Goal: Information Seeking & Learning: Learn about a topic

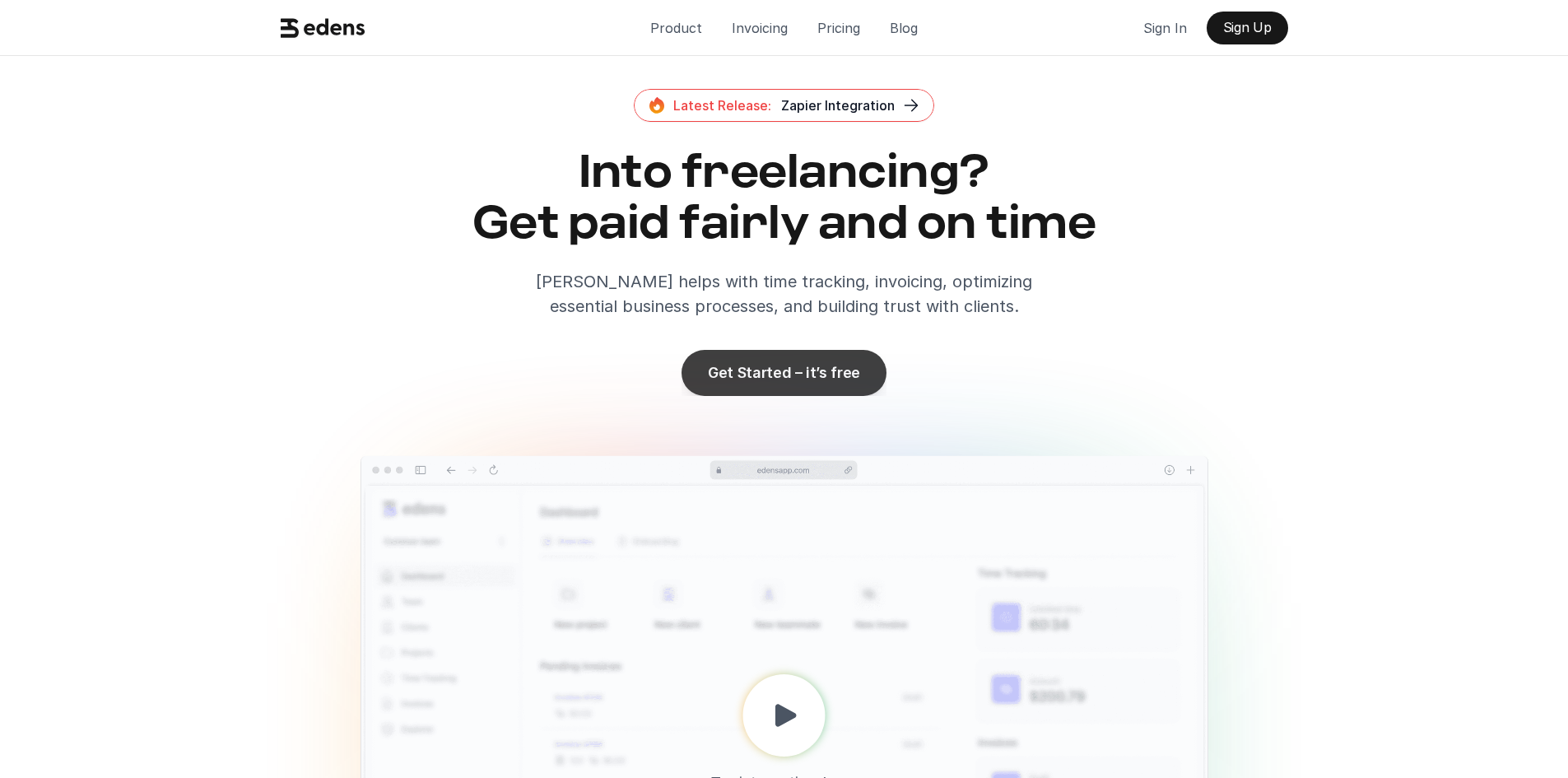
click at [813, 378] on p "Get Started – it’s free" at bounding box center [784, 373] width 153 height 17
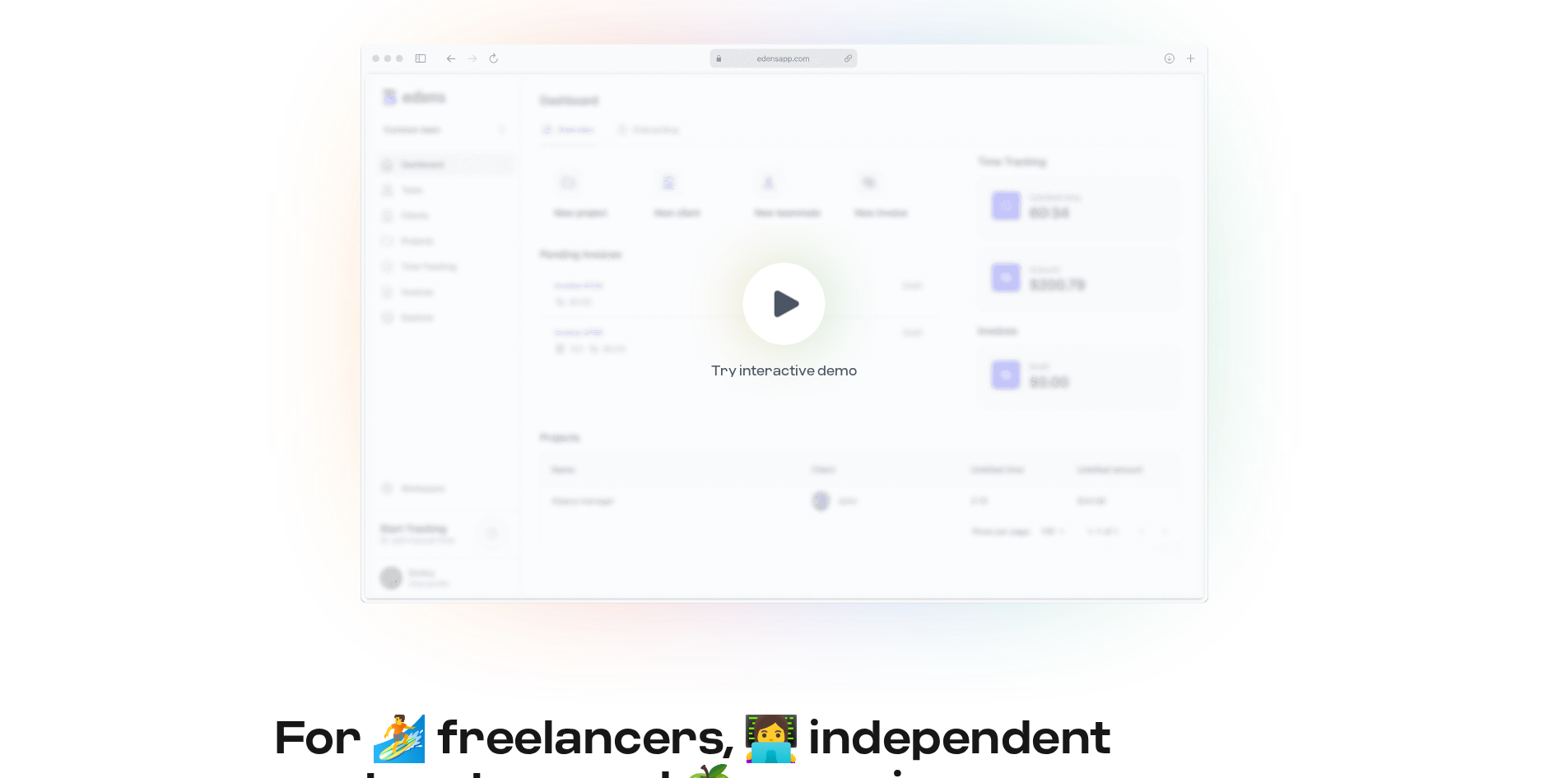
click at [794, 309] on icon at bounding box center [786, 303] width 39 height 39
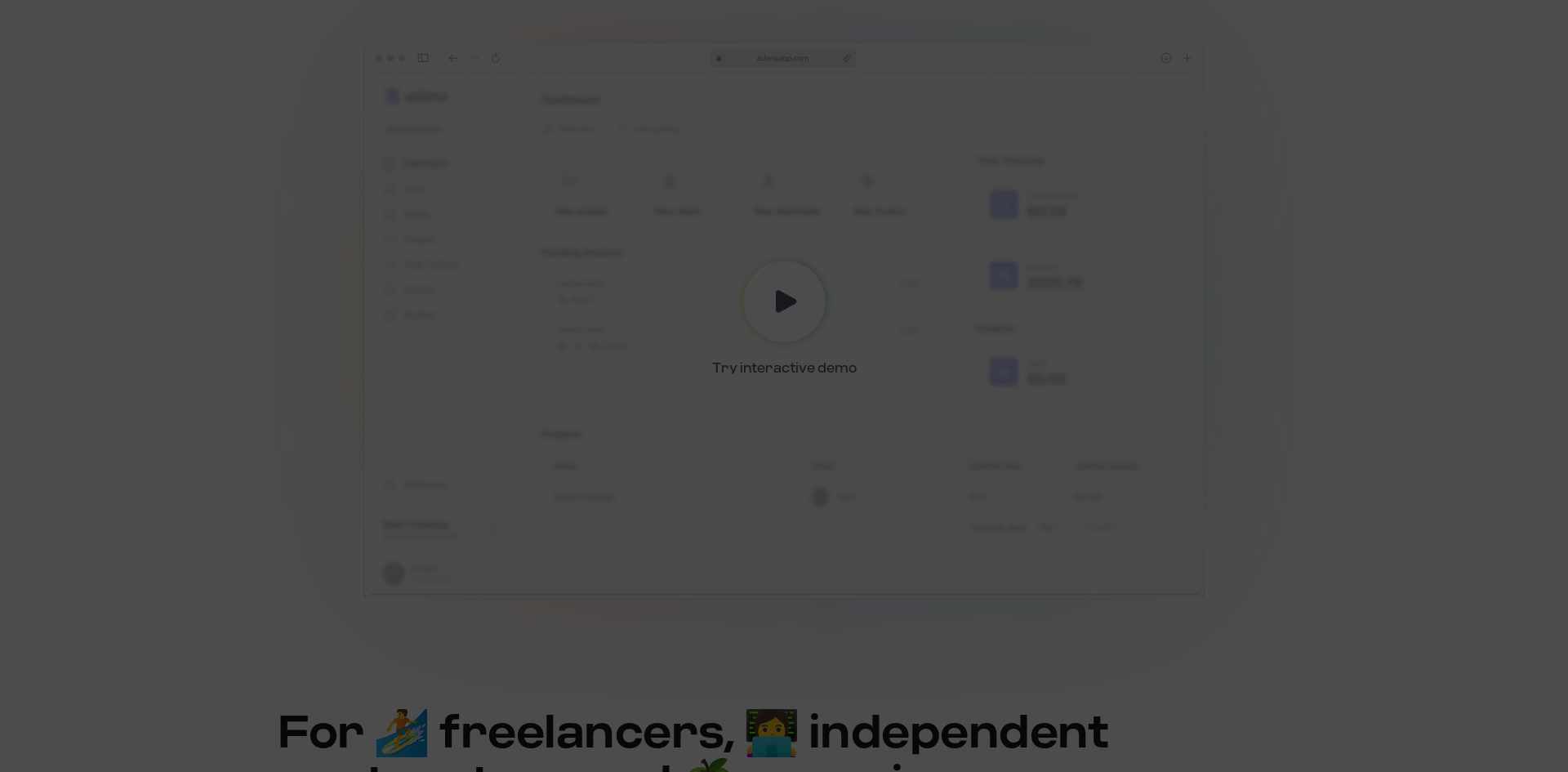
click at [1316, 229] on div at bounding box center [784, 386] width 1568 height 772
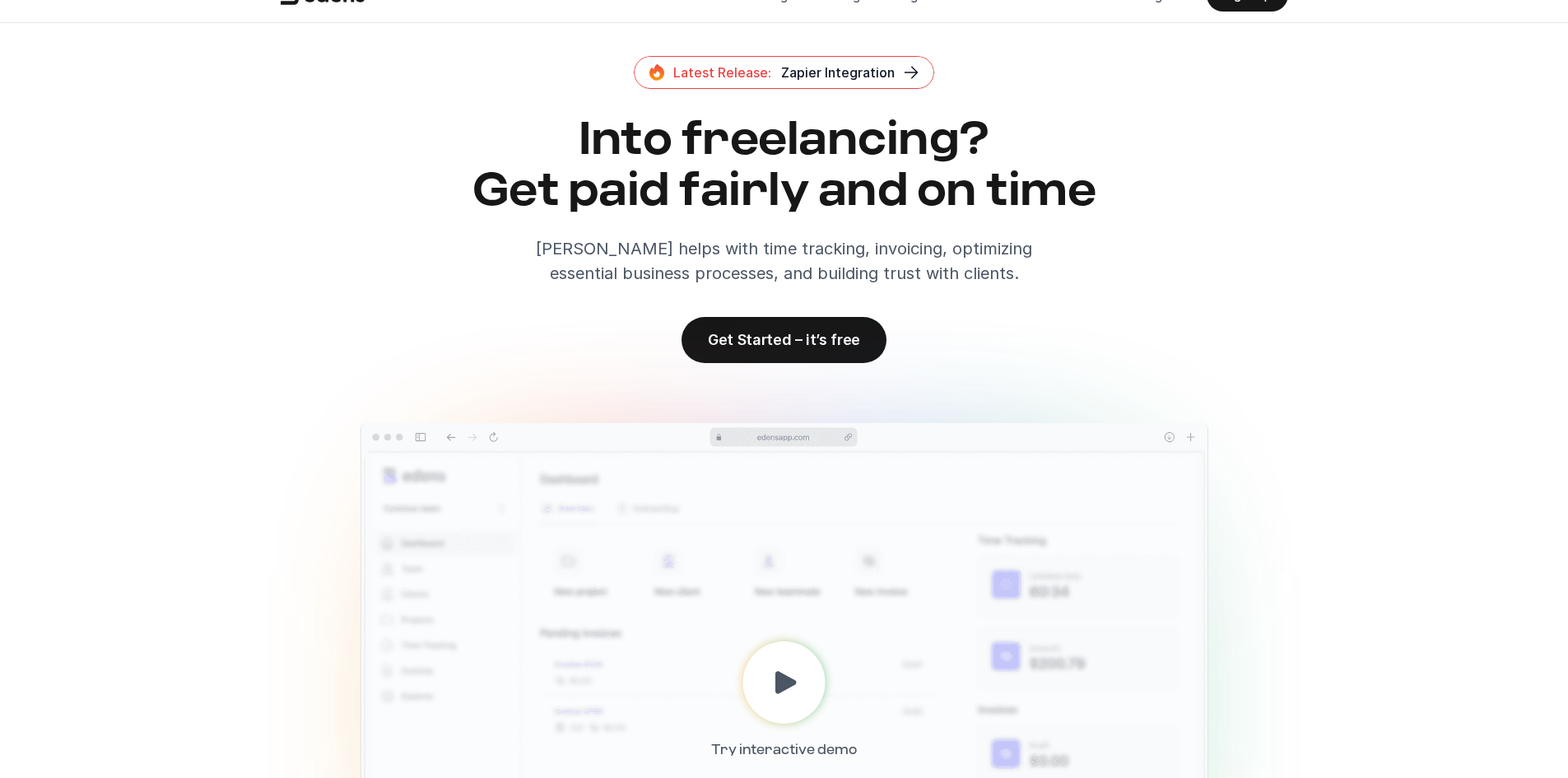
scroll to position [0, 0]
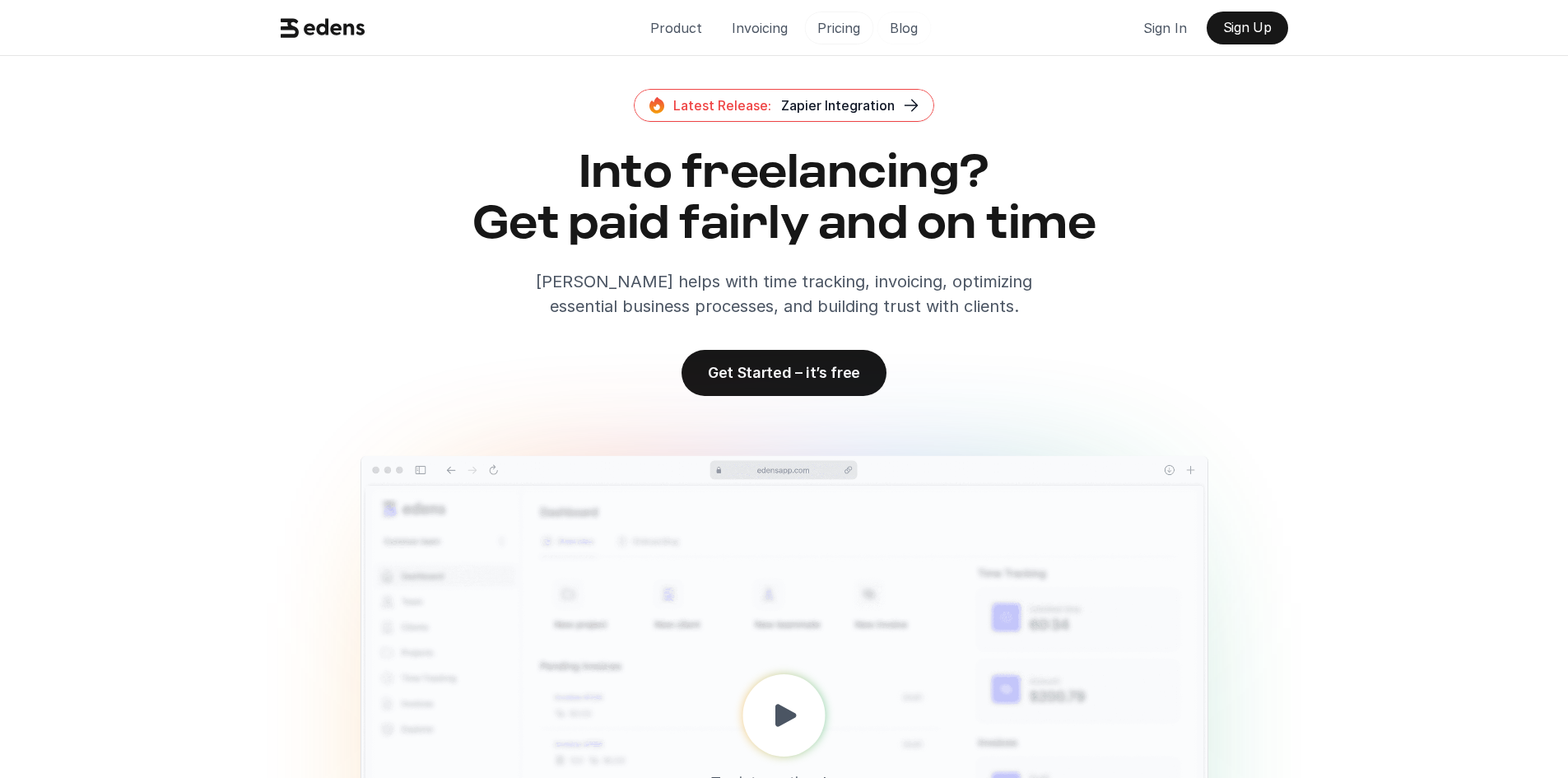
click at [819, 22] on p "Pricing" at bounding box center [838, 28] width 43 height 25
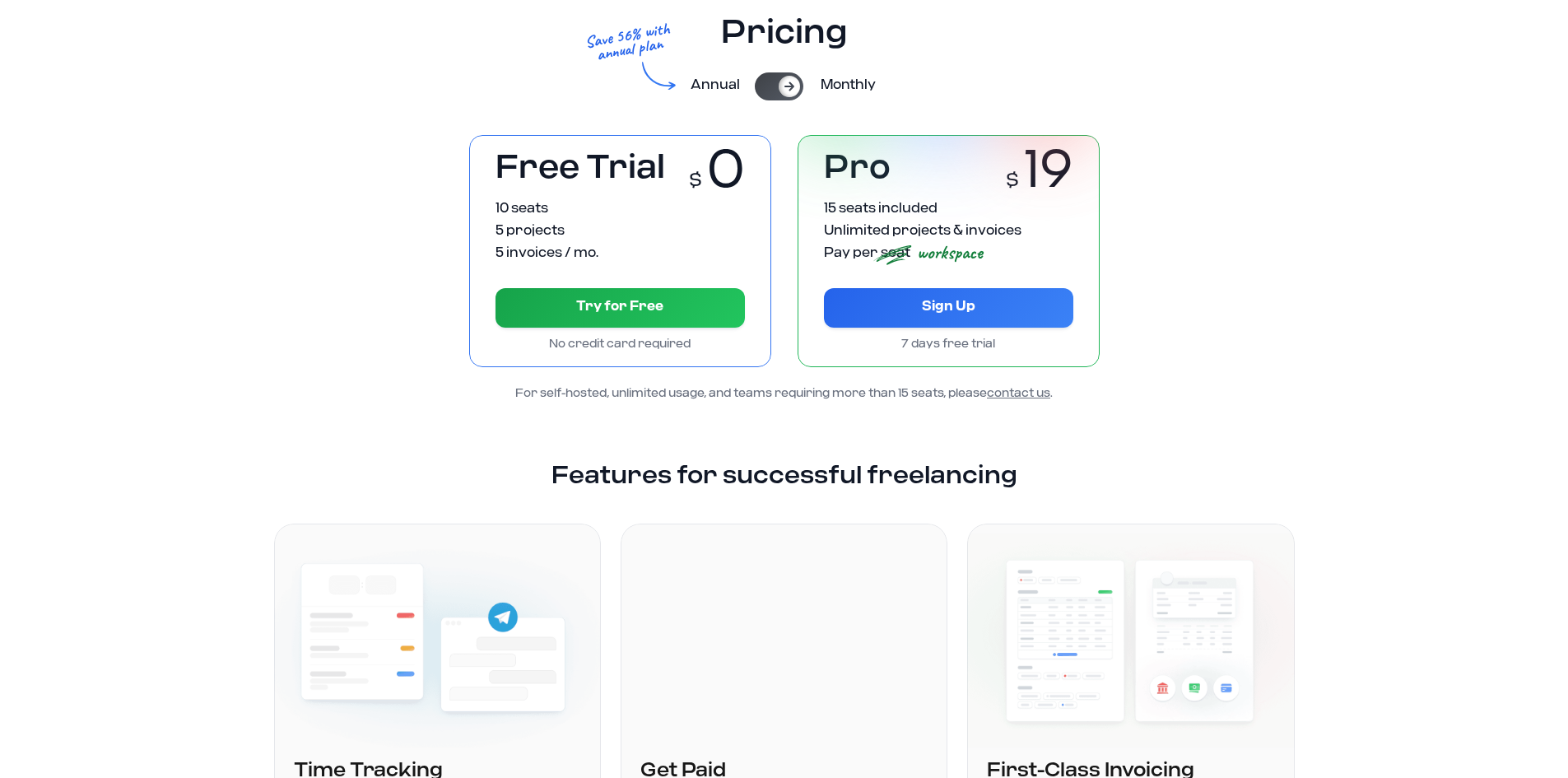
scroll to position [82, 0]
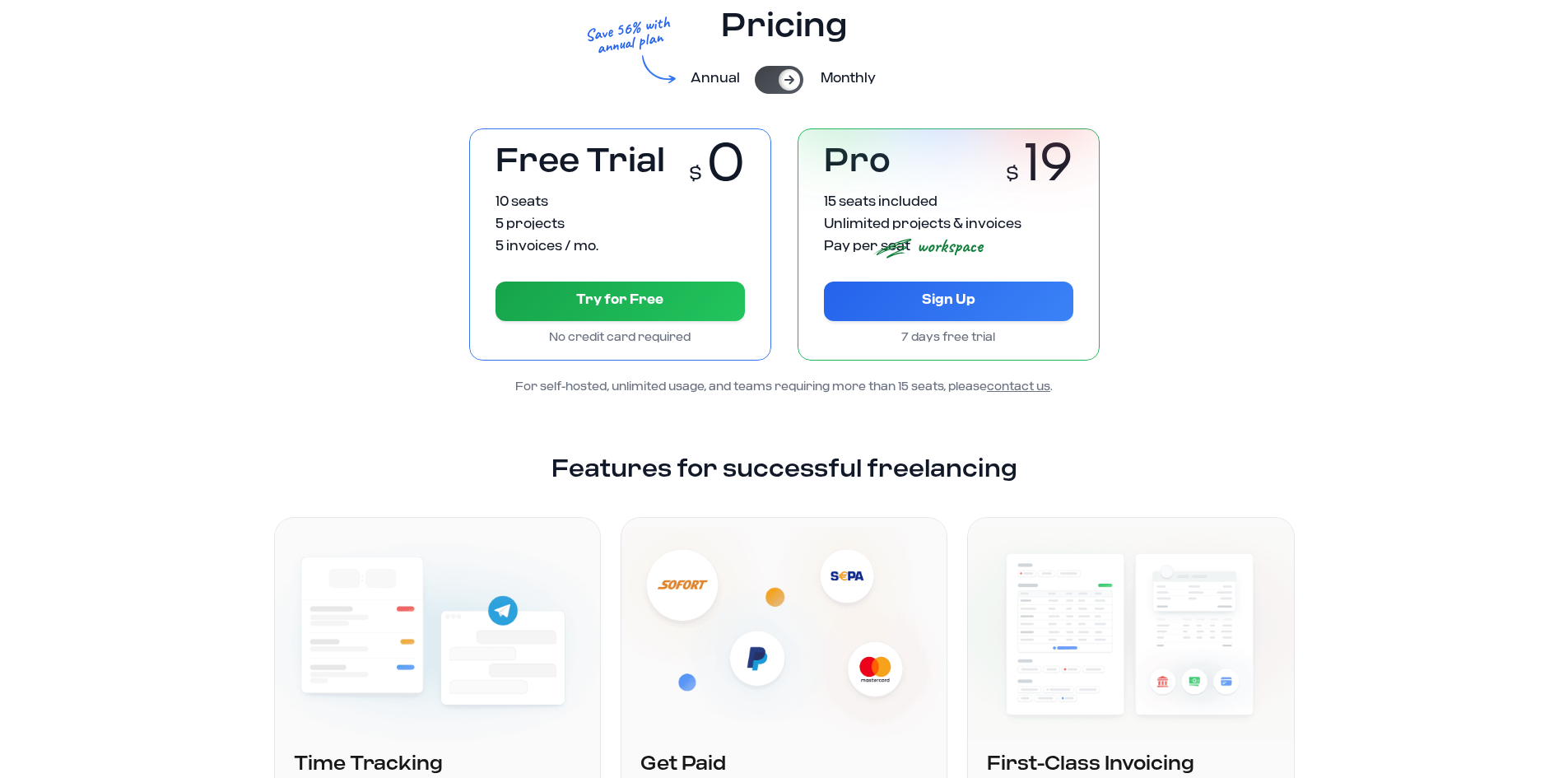
click at [787, 83] on icon at bounding box center [788, 79] width 13 height 13
click at [787, 83] on div at bounding box center [779, 79] width 48 height 28
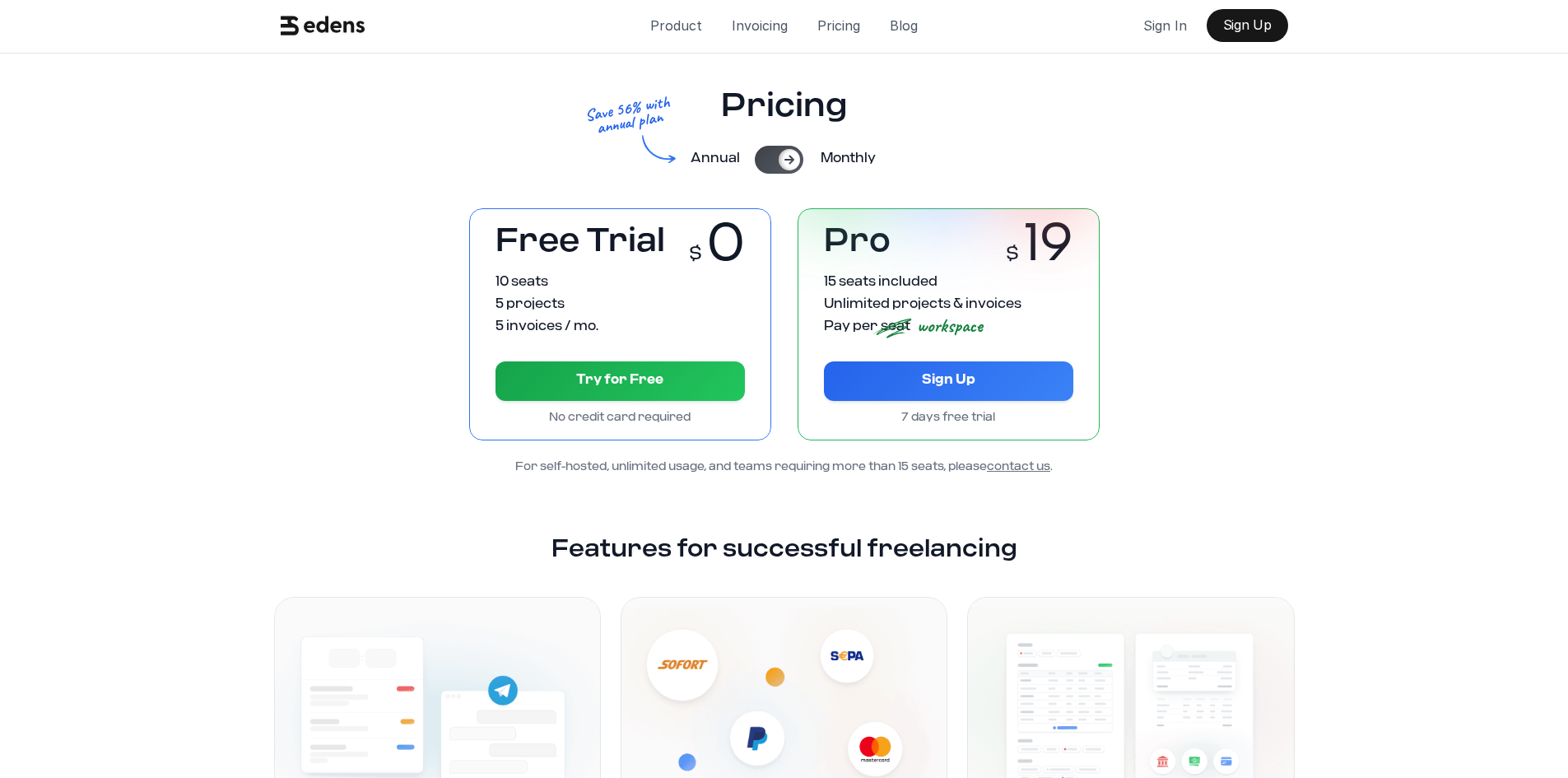
scroll to position [0, 0]
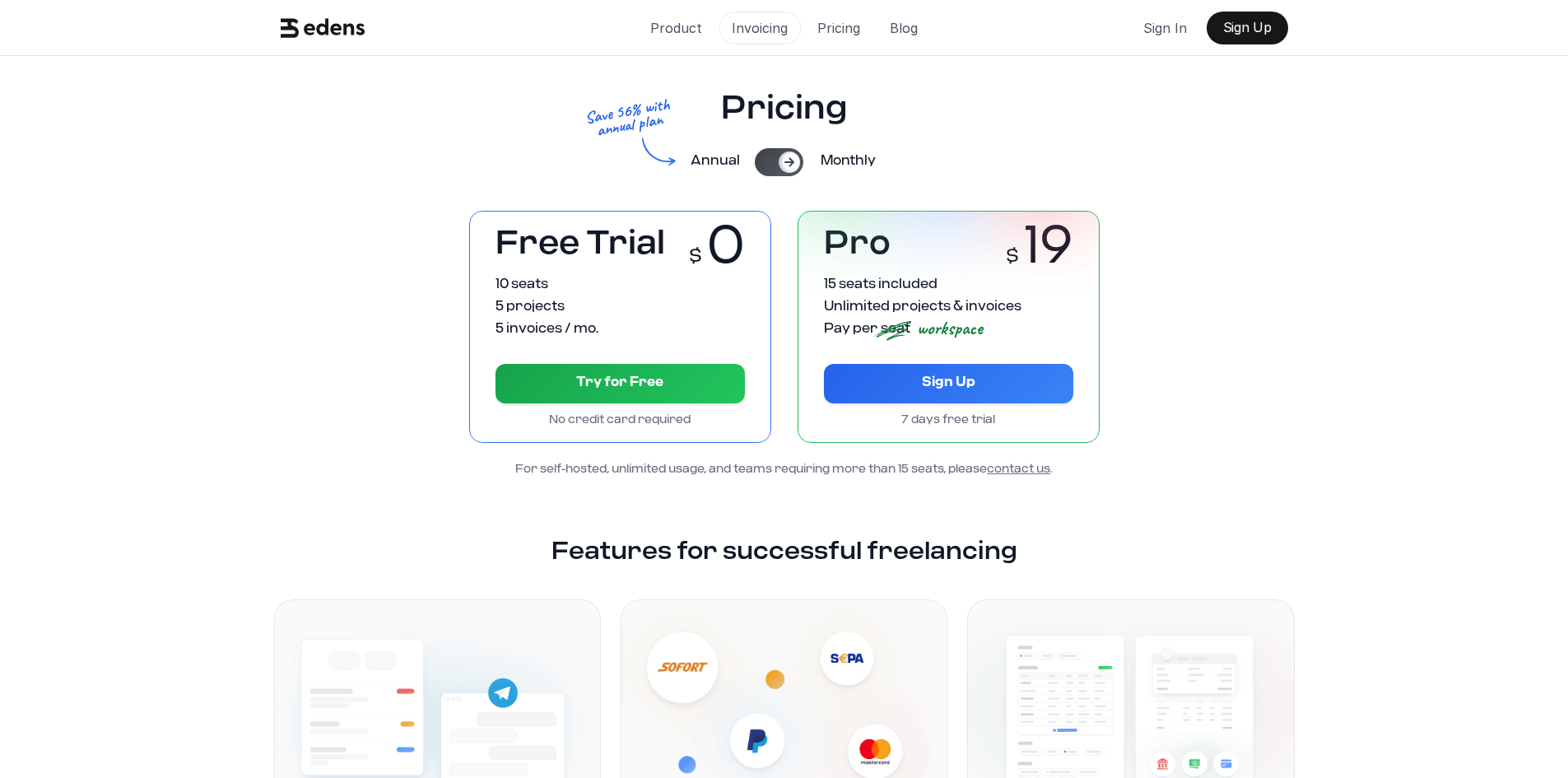
click at [762, 28] on p "Invoicing" at bounding box center [759, 28] width 56 height 25
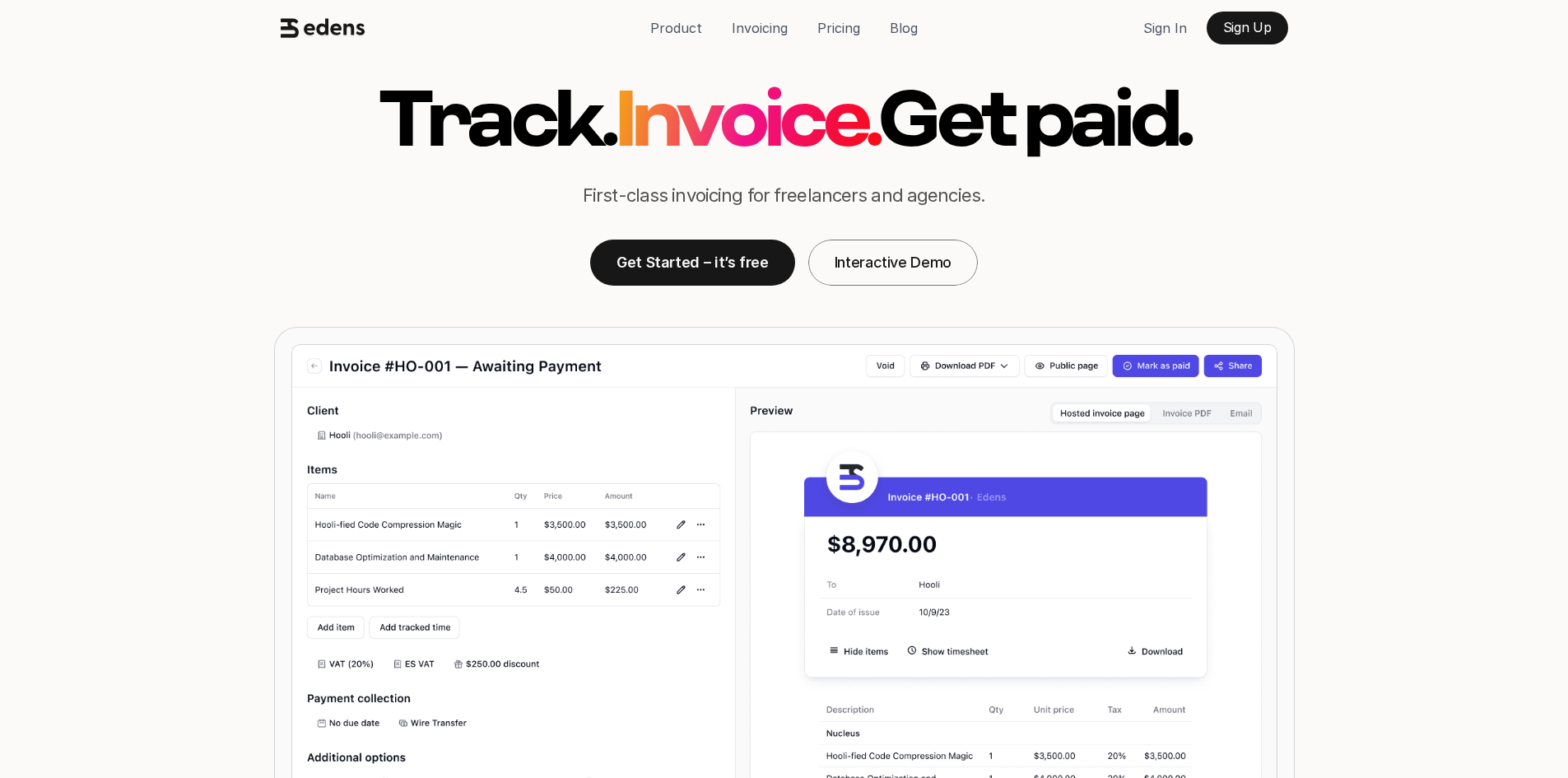
click at [337, 22] on icon at bounding box center [323, 28] width 85 height 31
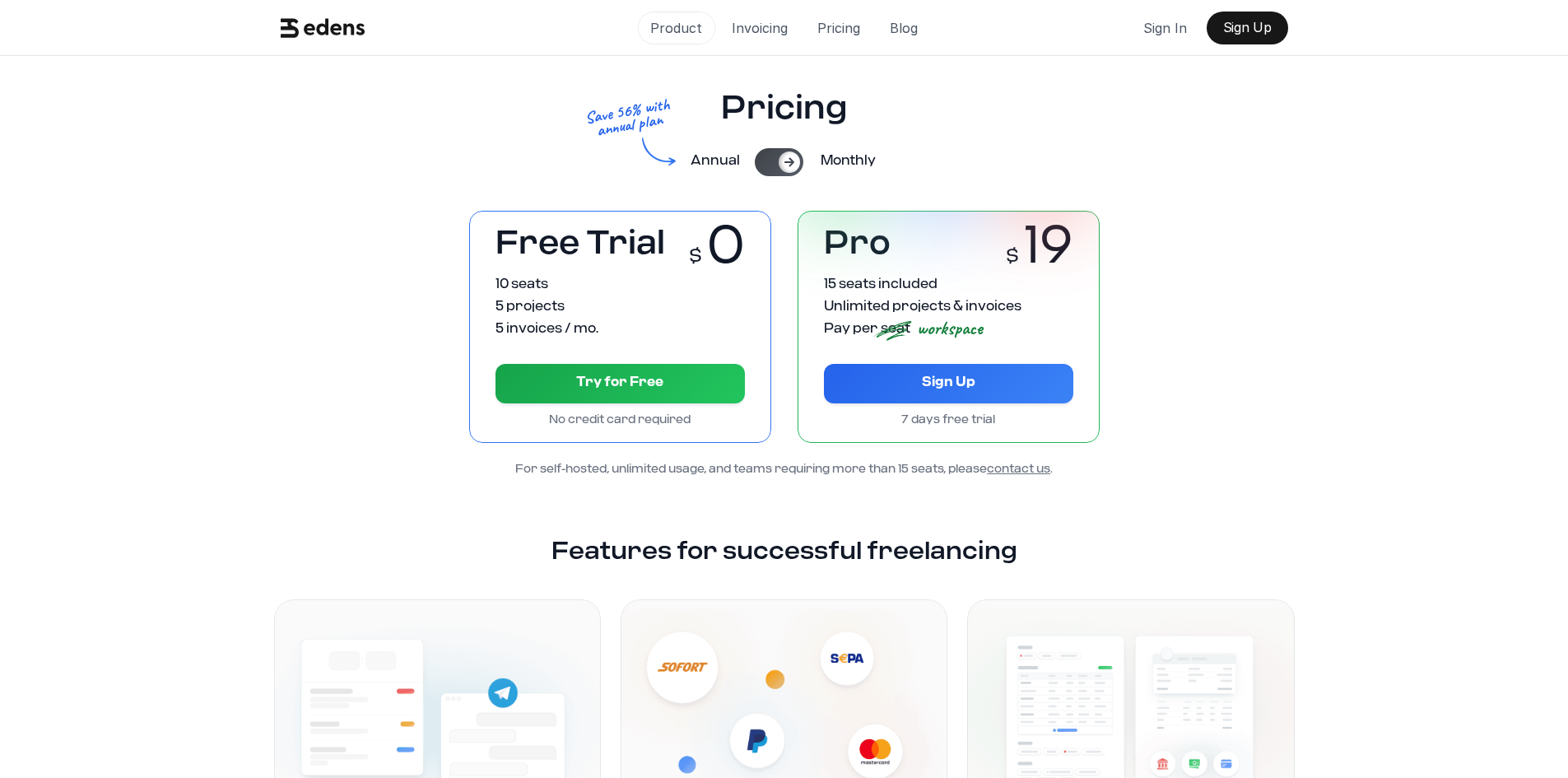
click at [676, 28] on p "Product" at bounding box center [676, 28] width 52 height 25
